Goal: Task Accomplishment & Management: Use online tool/utility

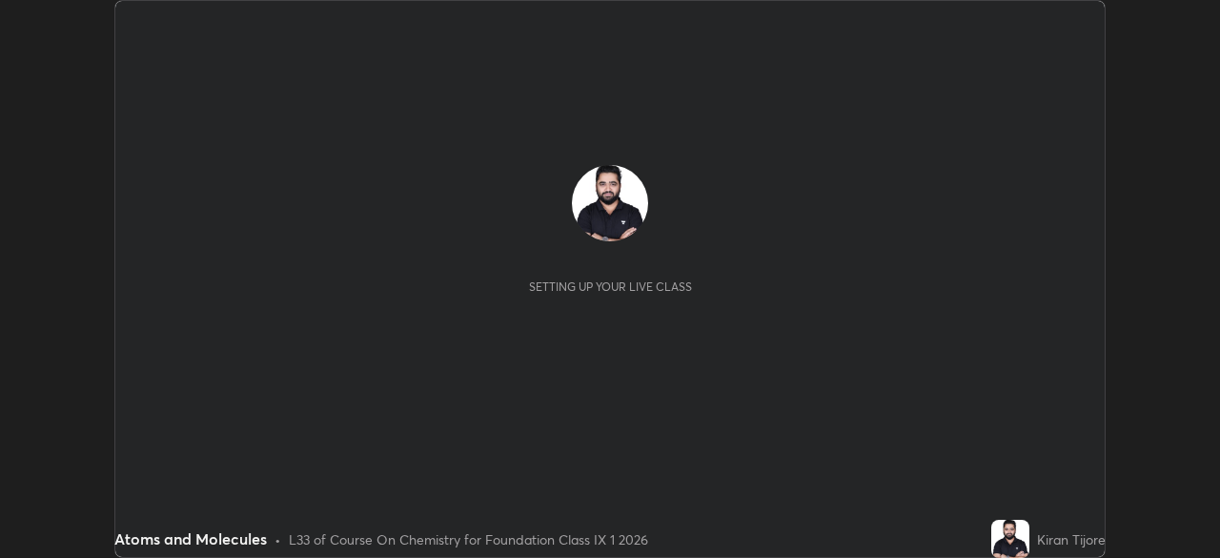
scroll to position [558, 1219]
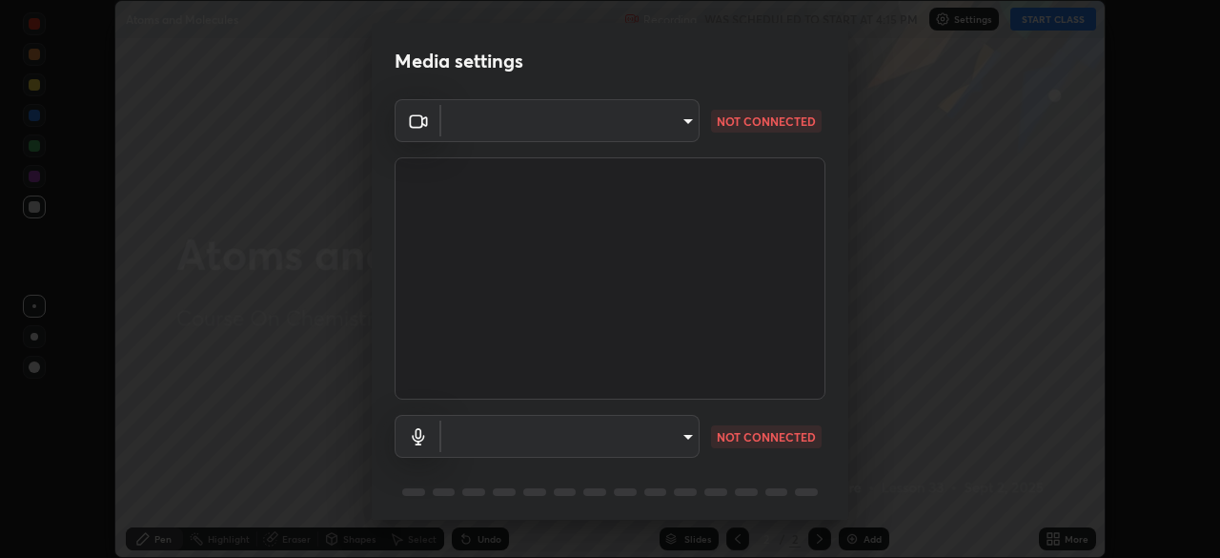
type input "ca8ffc5ae0b9abf836cb7166c3682d0a2b65ec00eabcf7571f9fef4303c89bb6"
type input "default"
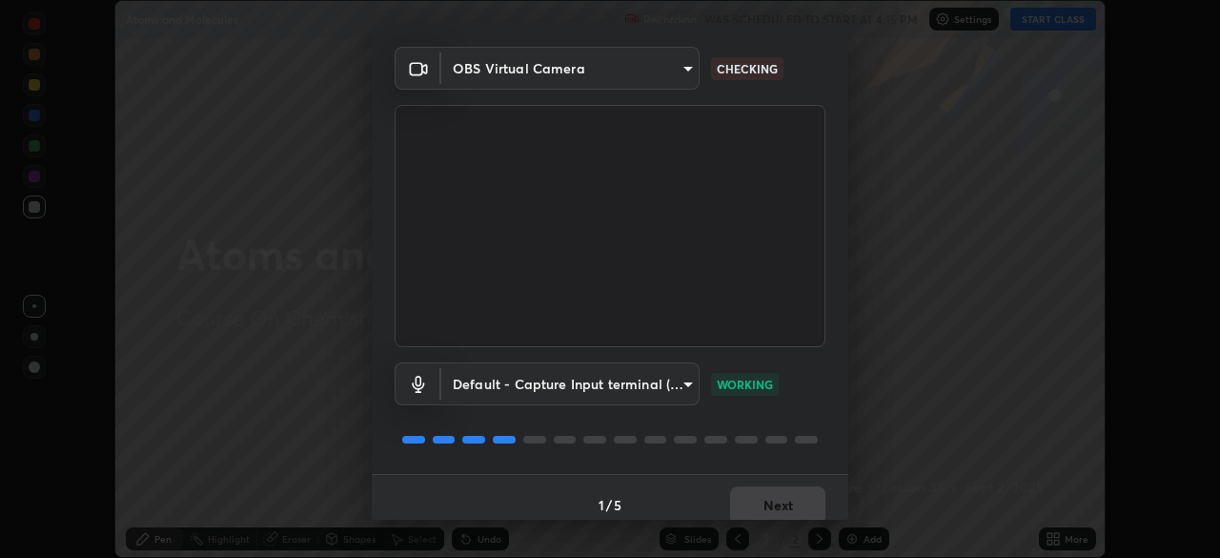
scroll to position [53, 0]
click at [803, 501] on button "Next" at bounding box center [777, 504] width 95 height 38
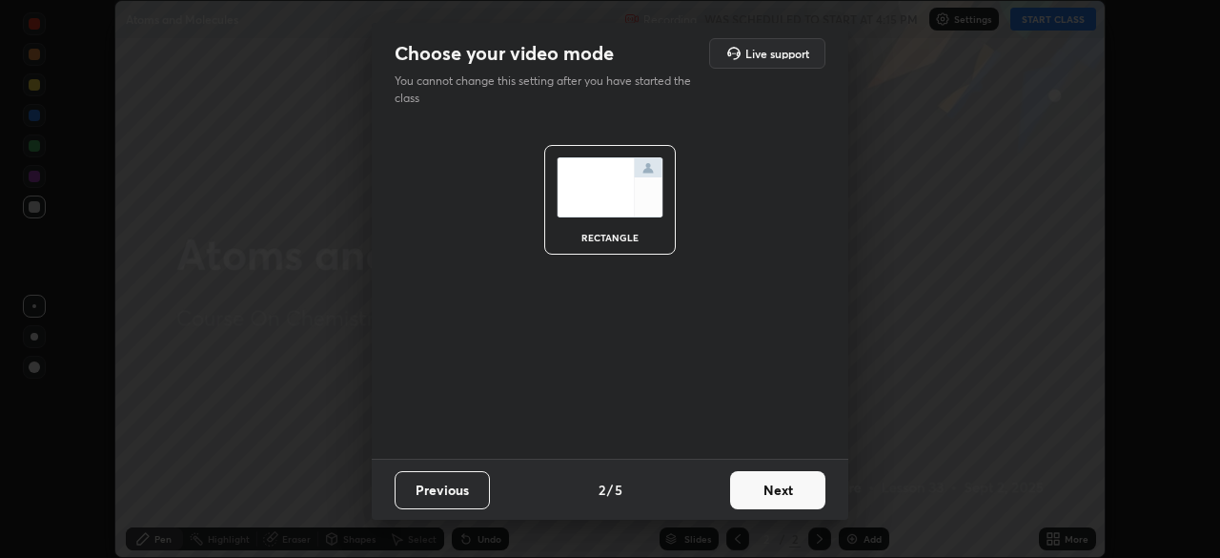
scroll to position [0, 0]
click at [808, 498] on button "Next" at bounding box center [777, 490] width 95 height 38
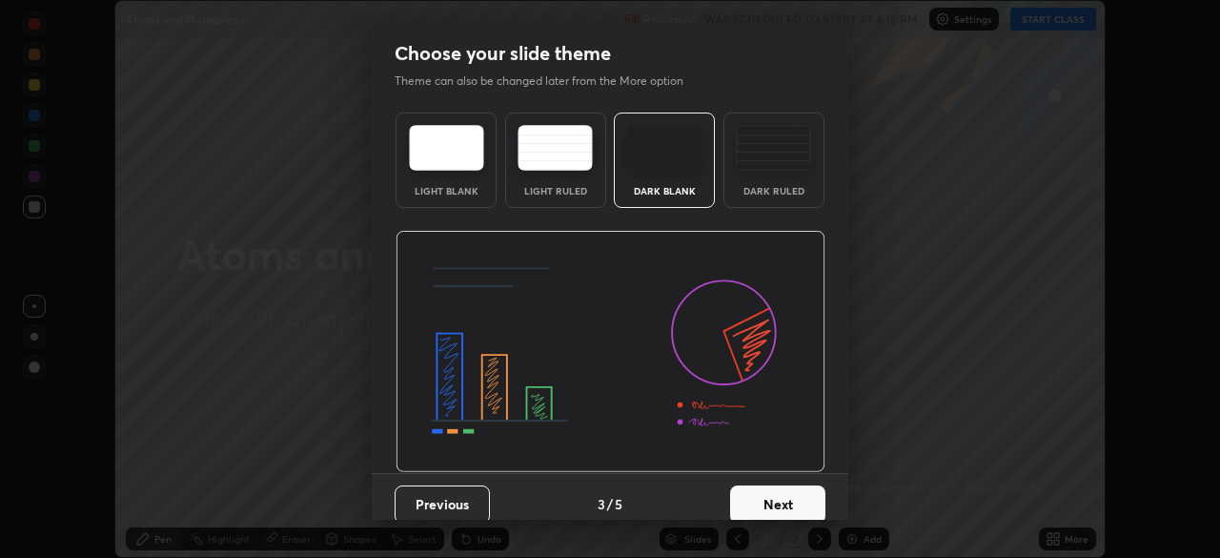
click at [798, 203] on div "Dark Ruled" at bounding box center [774, 160] width 101 height 95
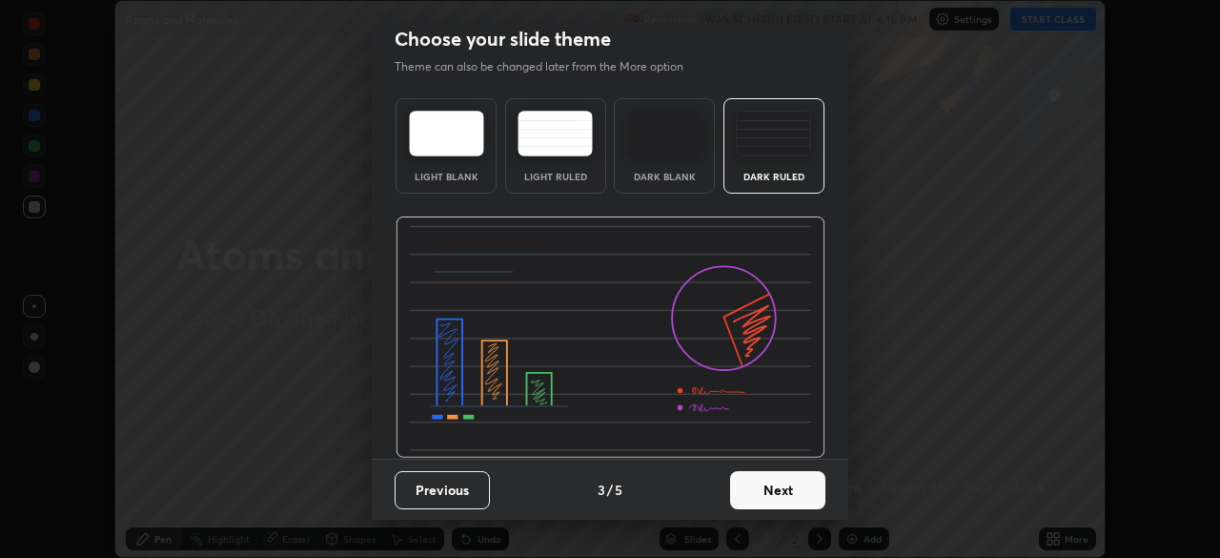
click at [818, 487] on button "Next" at bounding box center [777, 490] width 95 height 38
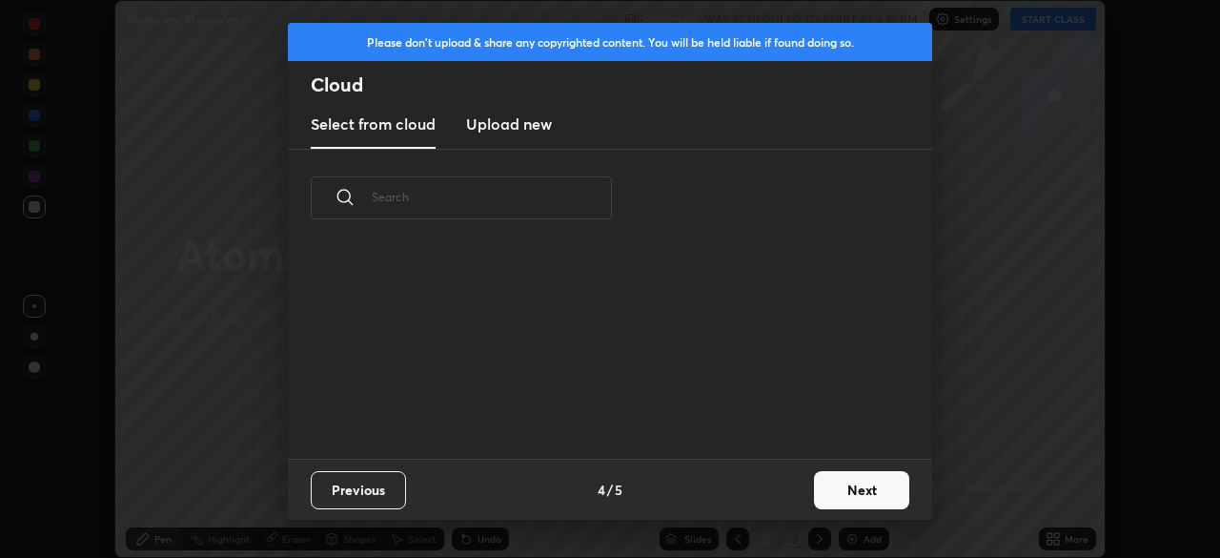
scroll to position [0, 0]
click at [818, 487] on button "Next" at bounding box center [861, 490] width 95 height 38
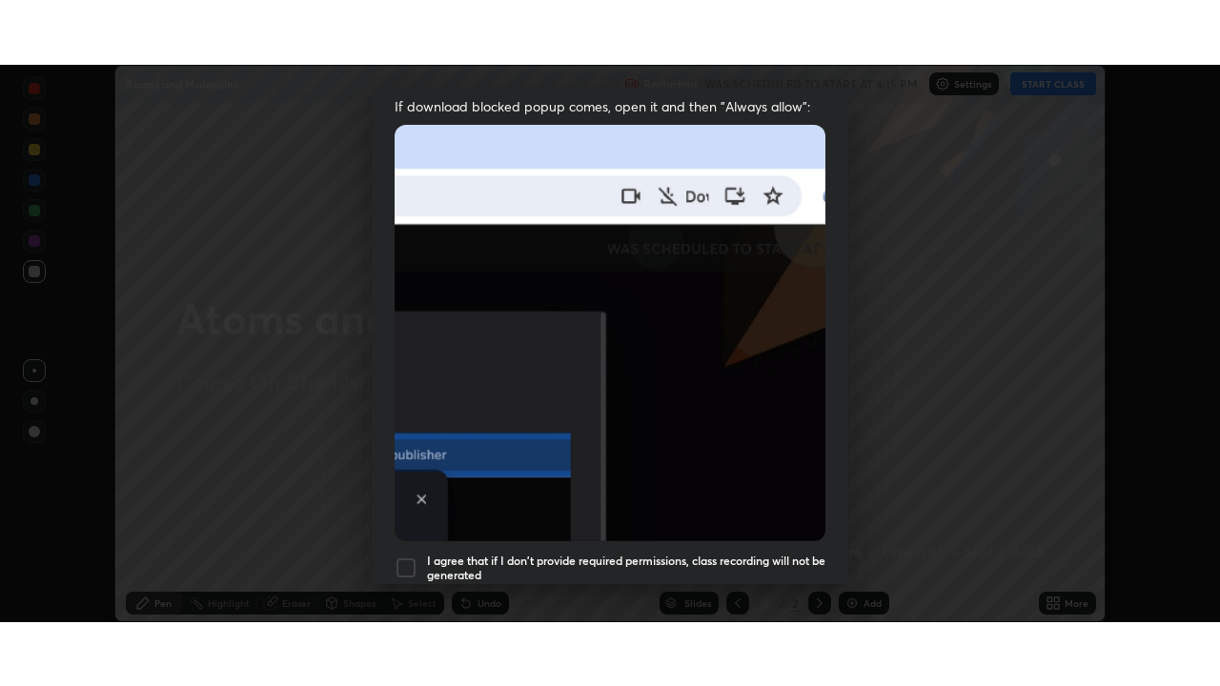
scroll to position [457, 0]
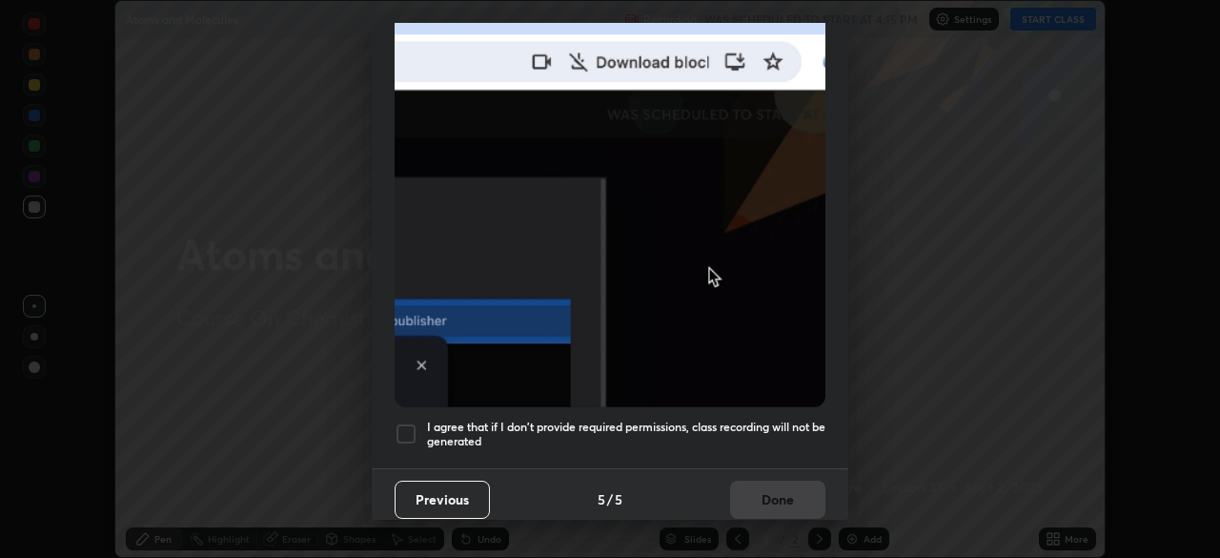
click at [771, 435] on h5 "I agree that if I don't provide required permissions, class recording will not …" at bounding box center [626, 435] width 399 height 30
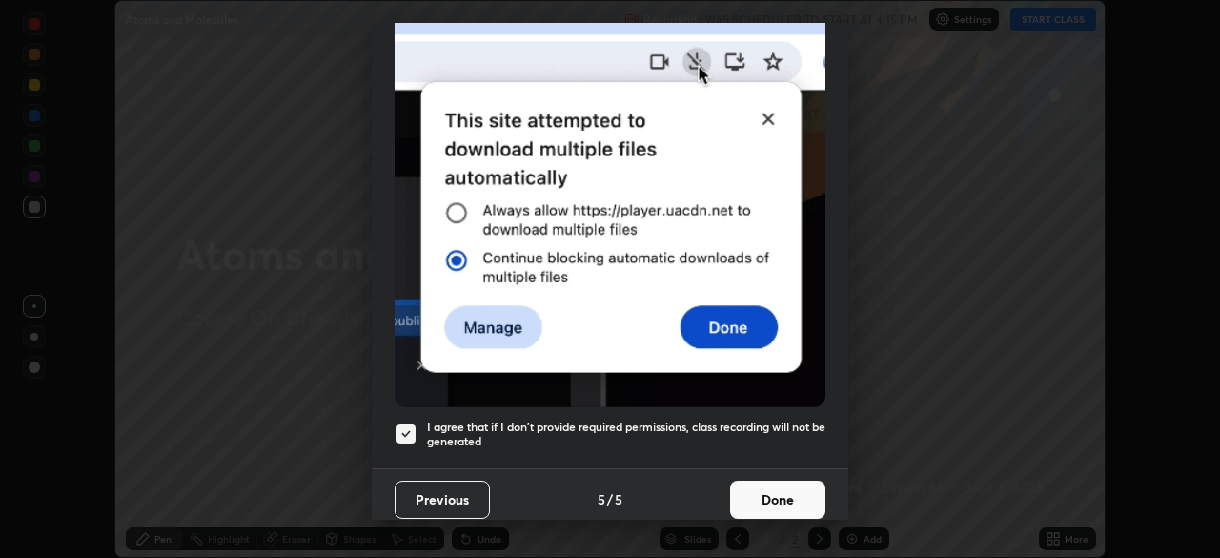
click at [769, 491] on button "Done" at bounding box center [777, 500] width 95 height 38
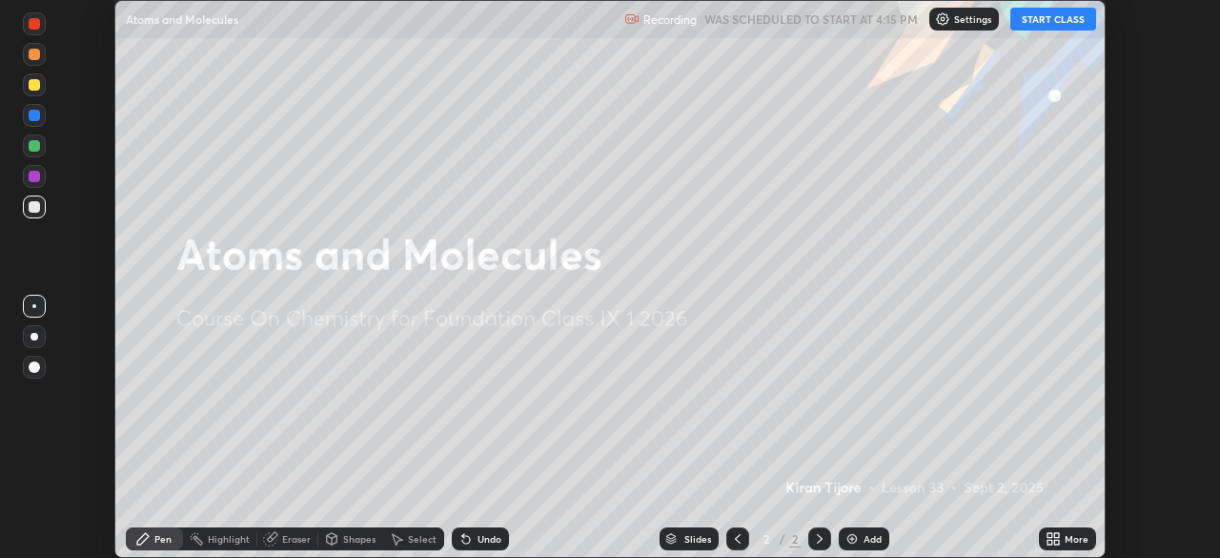
click at [1079, 20] on button "START CLASS" at bounding box center [1054, 19] width 86 height 23
click at [1062, 538] on div "More" at bounding box center [1067, 538] width 57 height 23
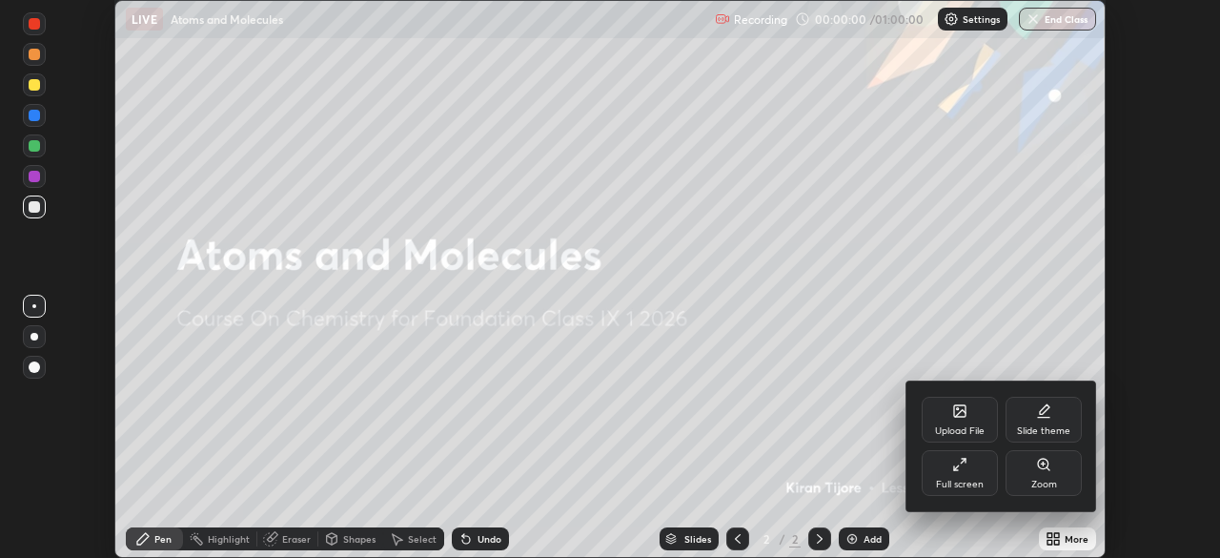
click at [979, 476] on div "Full screen" at bounding box center [960, 473] width 76 height 46
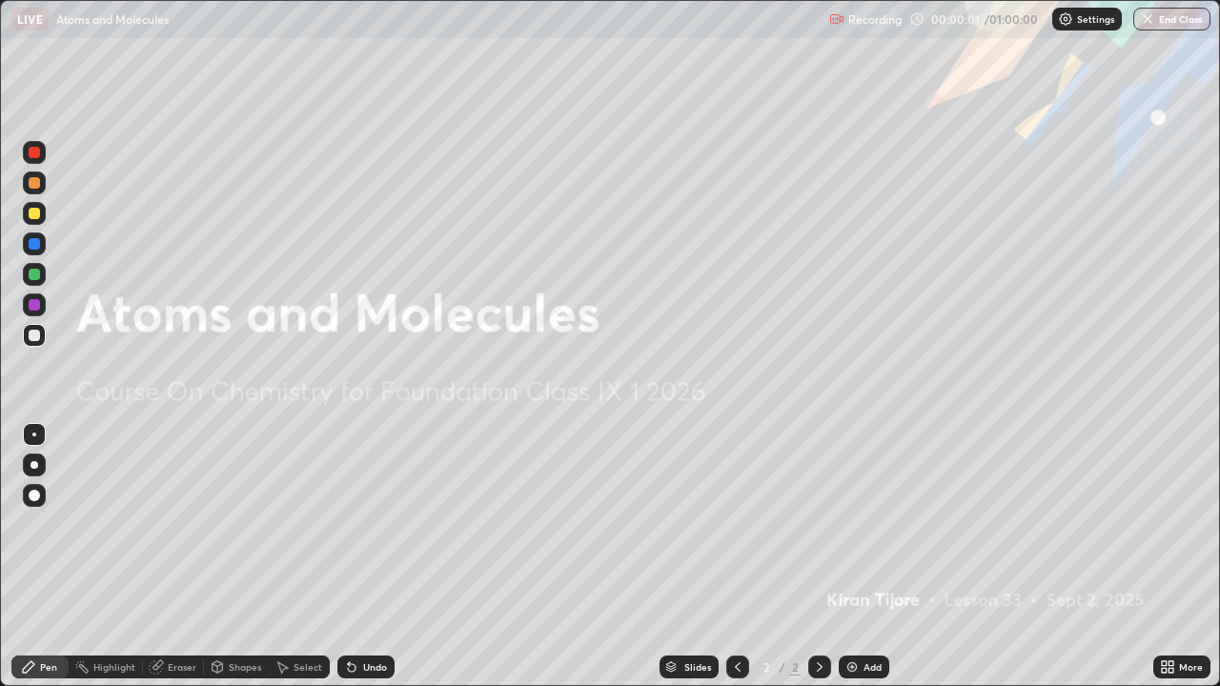
scroll to position [686, 1220]
